Goal: Book appointment/travel/reservation

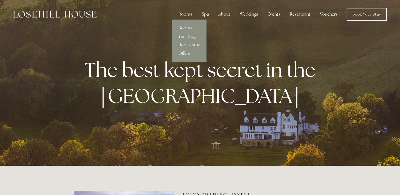
click at [187, 27] on link "Rooms" at bounding box center [189, 28] width 34 height 8
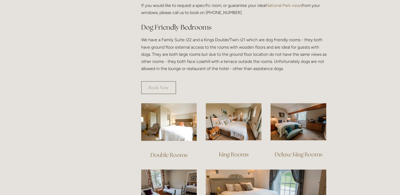
scroll to position [296, 0]
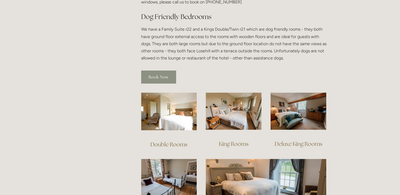
click at [164, 71] on link "Book Now" at bounding box center [158, 77] width 35 height 13
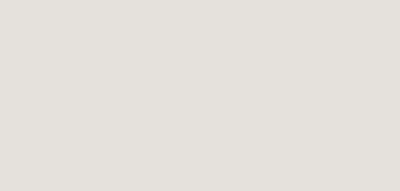
scroll to position [758, 0]
